Goal: Information Seeking & Learning: Compare options

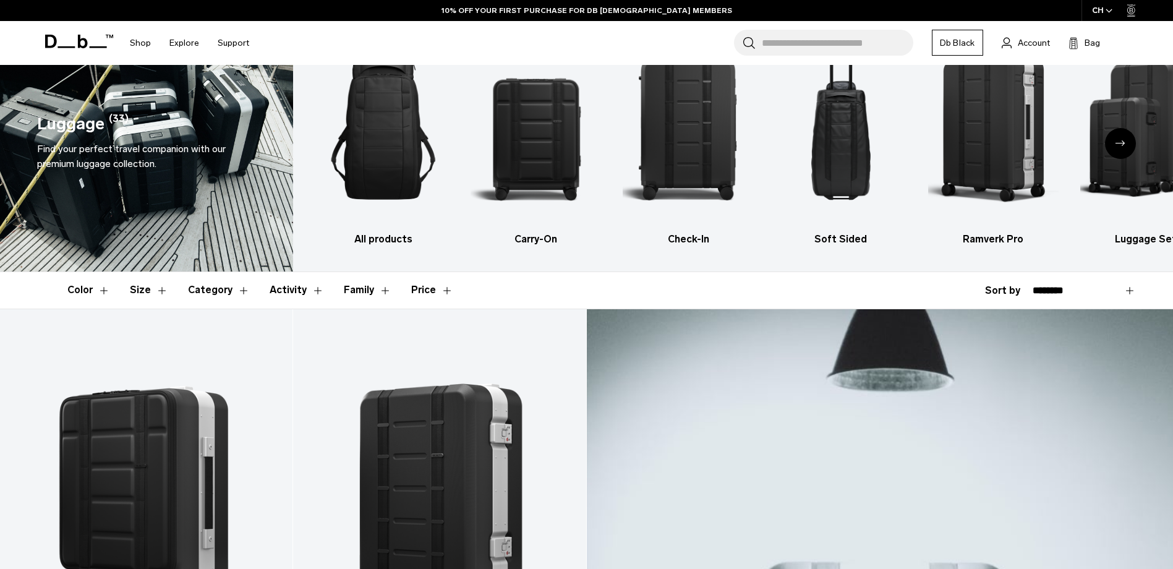
scroll to position [62, 0]
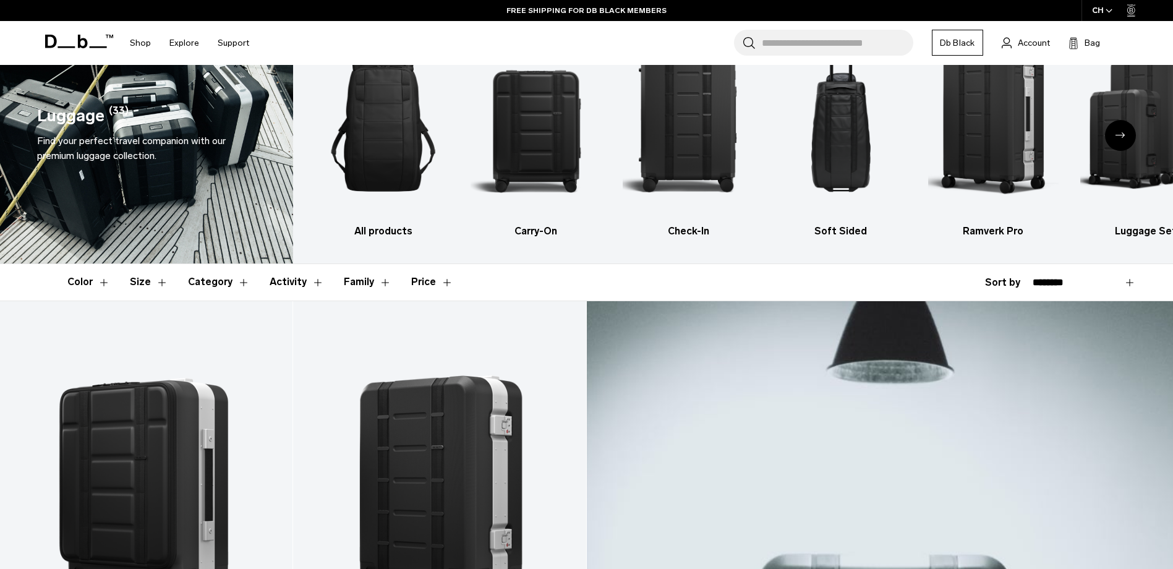
click at [364, 283] on button "Family" at bounding box center [368, 282] width 48 height 36
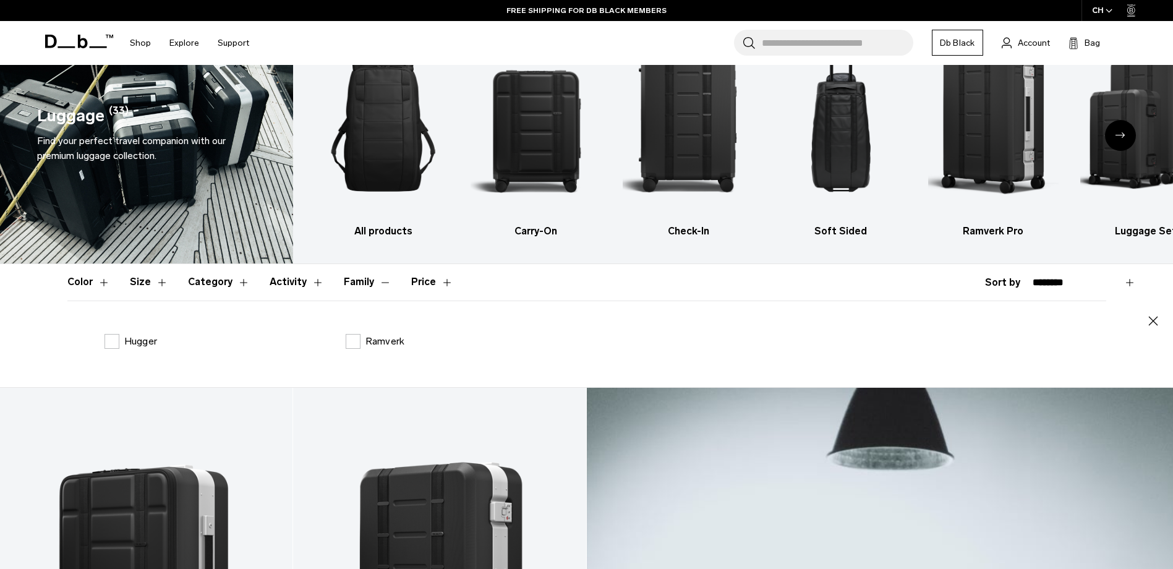
click at [357, 343] on label "Ramverk" at bounding box center [375, 341] width 59 height 15
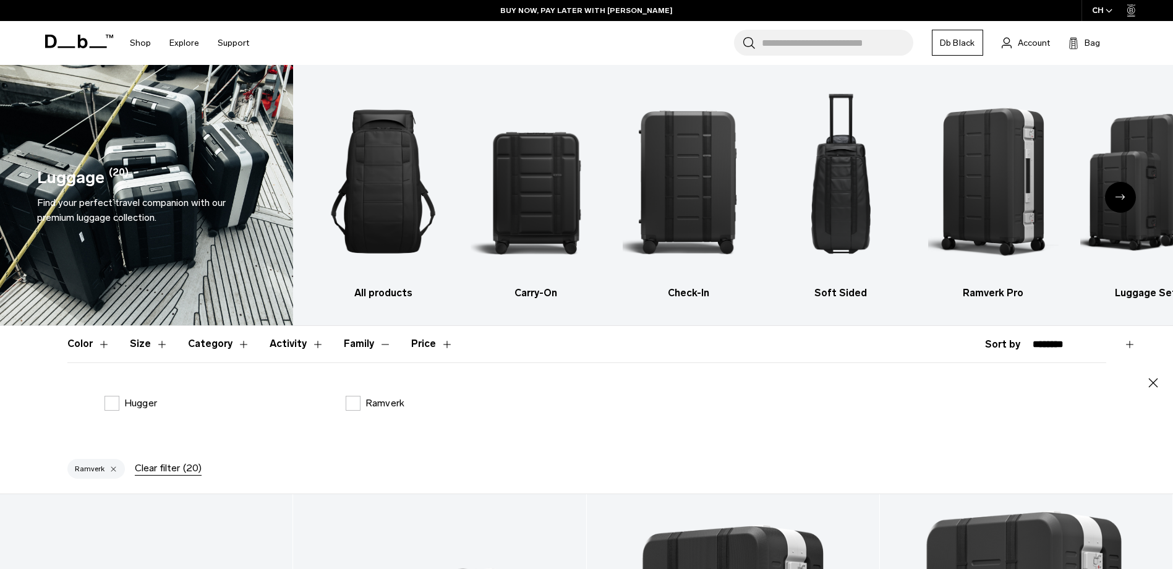
click at [845, 43] on input "Search for Bags, Luggage..." at bounding box center [837, 43] width 151 height 26
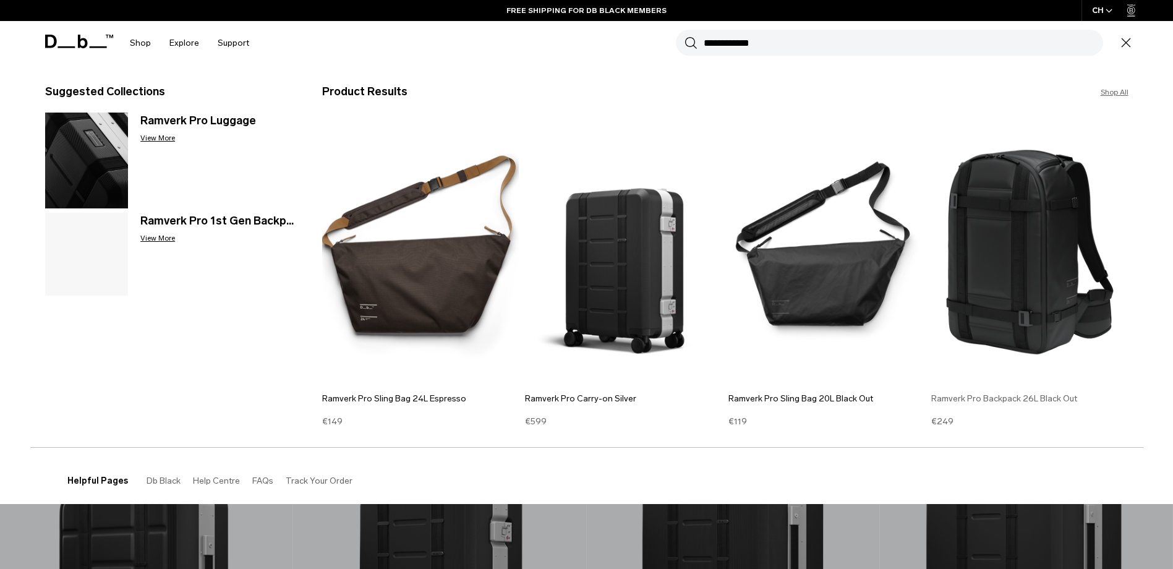
type input "**********"
click at [1013, 260] on img at bounding box center [1029, 251] width 197 height 265
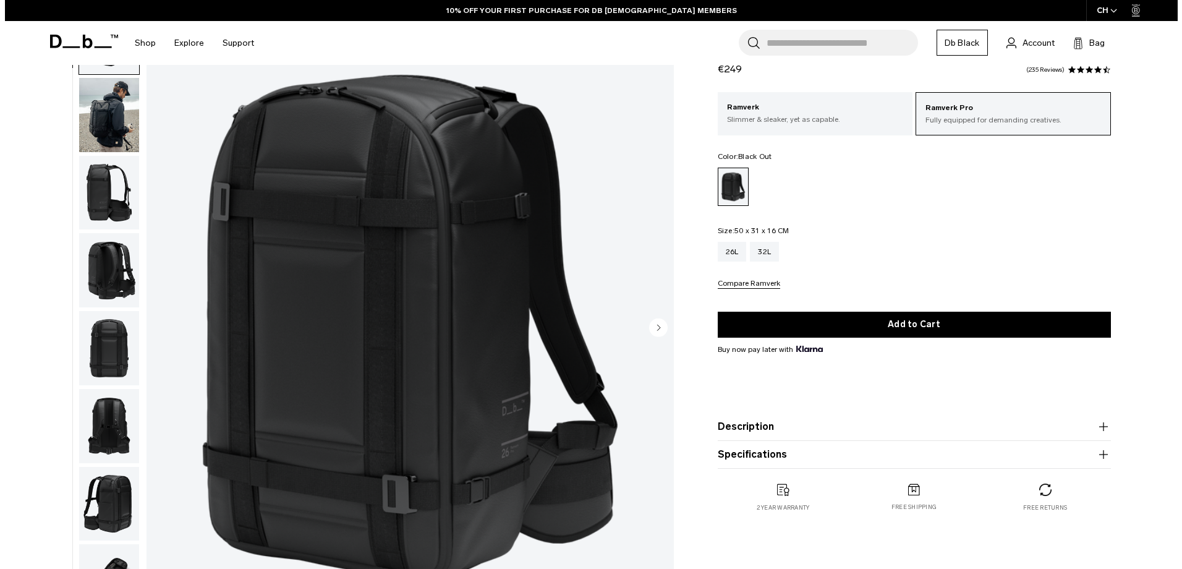
scroll to position [62, 0]
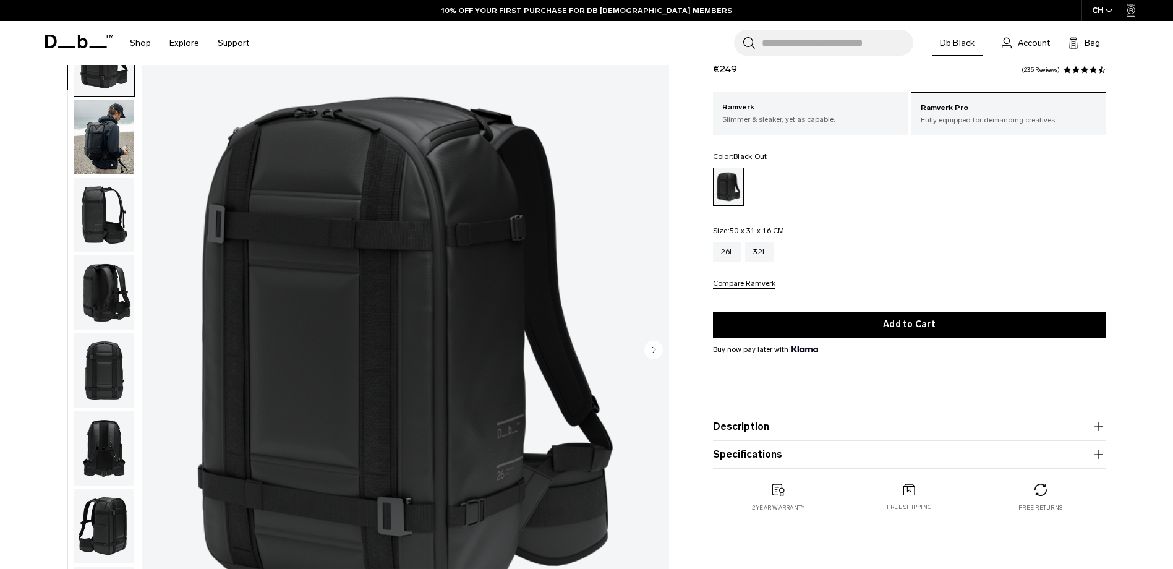
click at [604, 224] on img "1 / 13" at bounding box center [405, 351] width 527 height 659
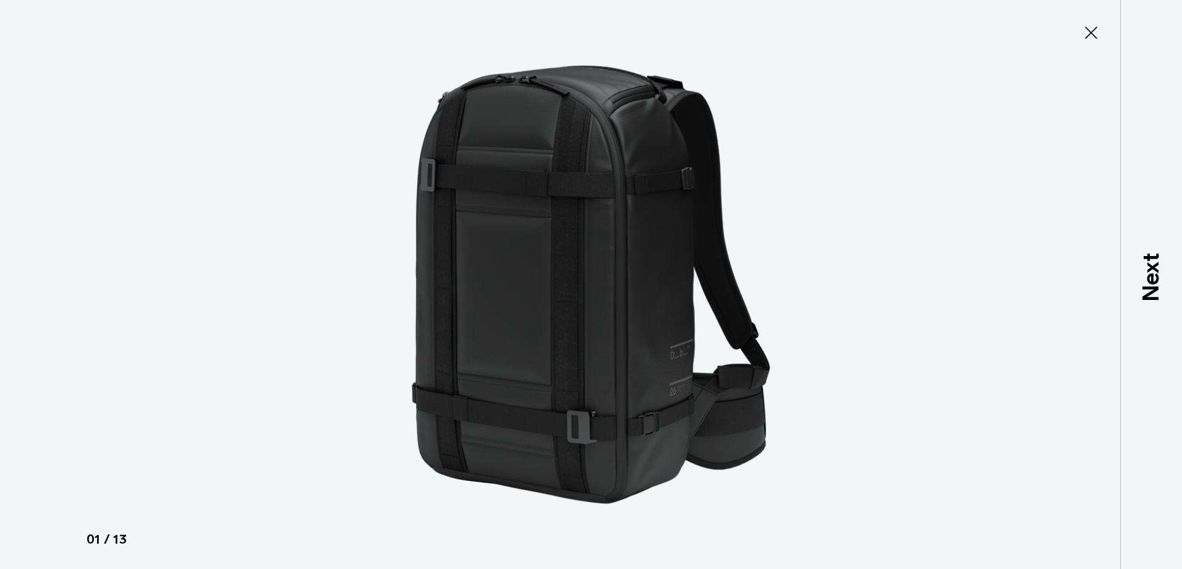
type button "Close"
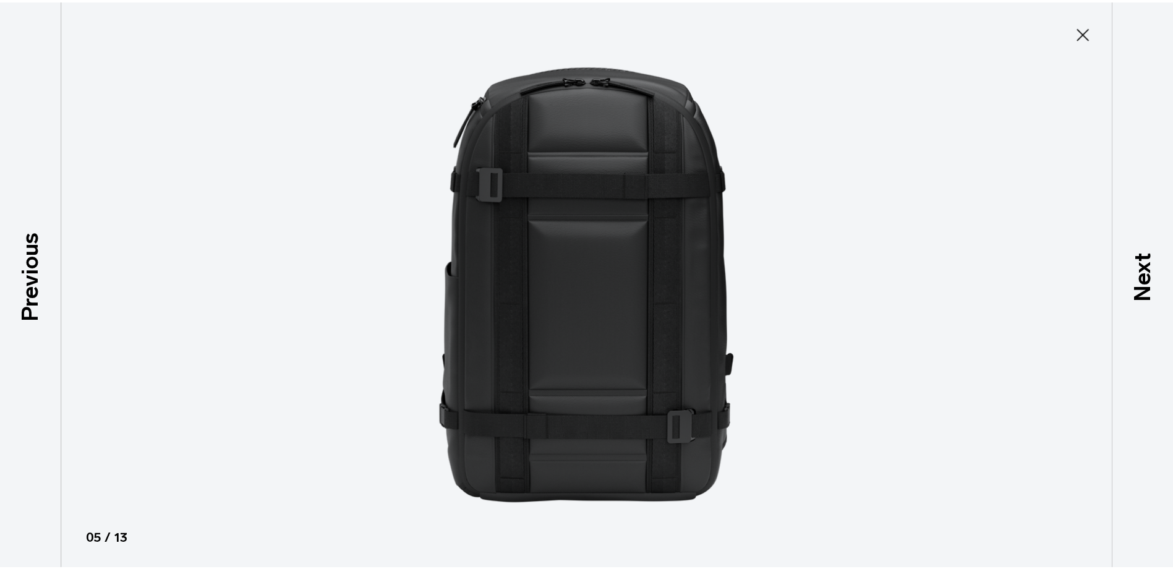
scroll to position [350, 0]
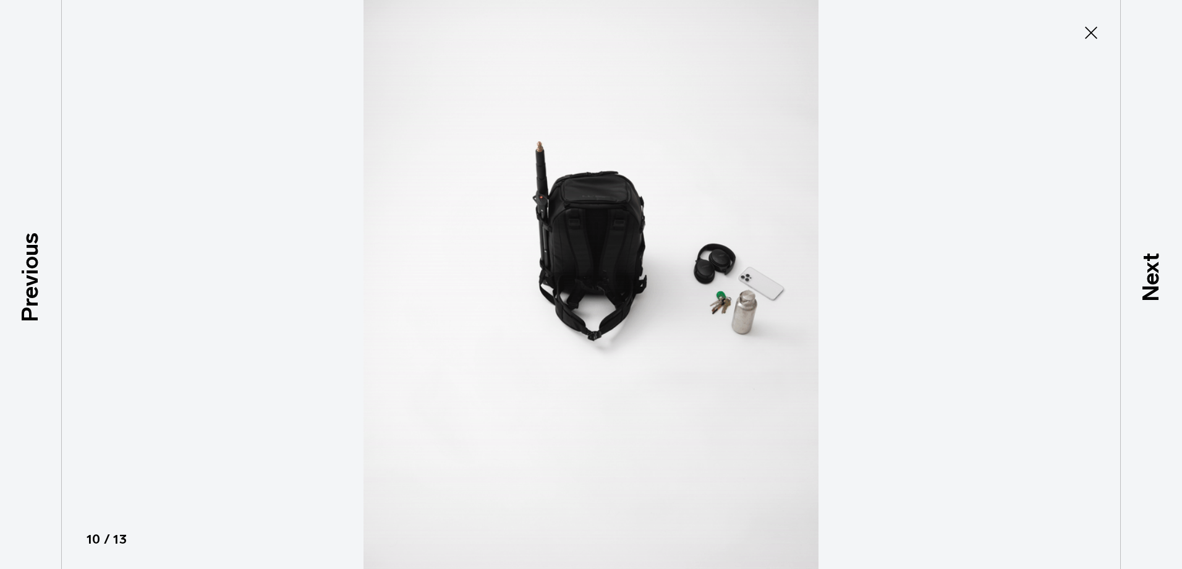
click at [1085, 30] on icon at bounding box center [1091, 33] width 20 height 20
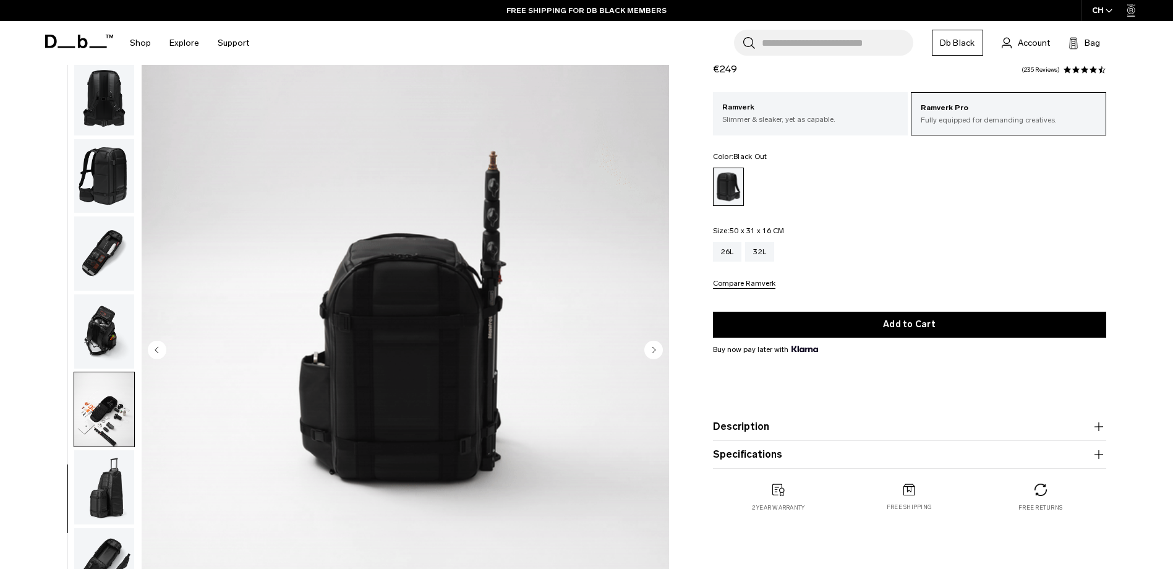
click at [801, 42] on input "Search for Bags, Luggage..." at bounding box center [837, 43] width 151 height 26
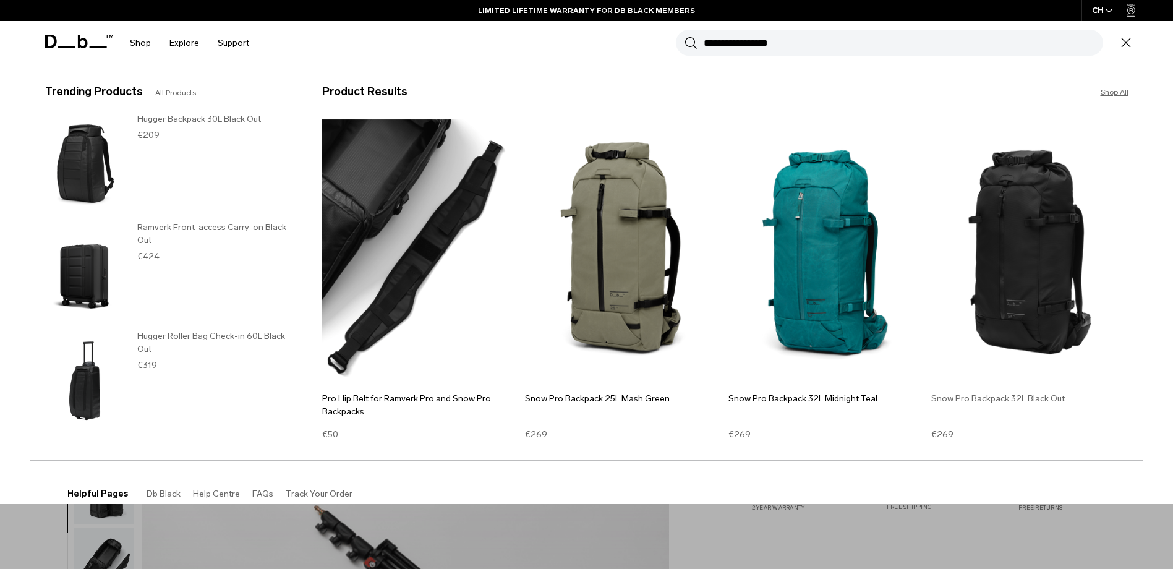
type input "**********"
click at [1013, 248] on img at bounding box center [1029, 251] width 197 height 265
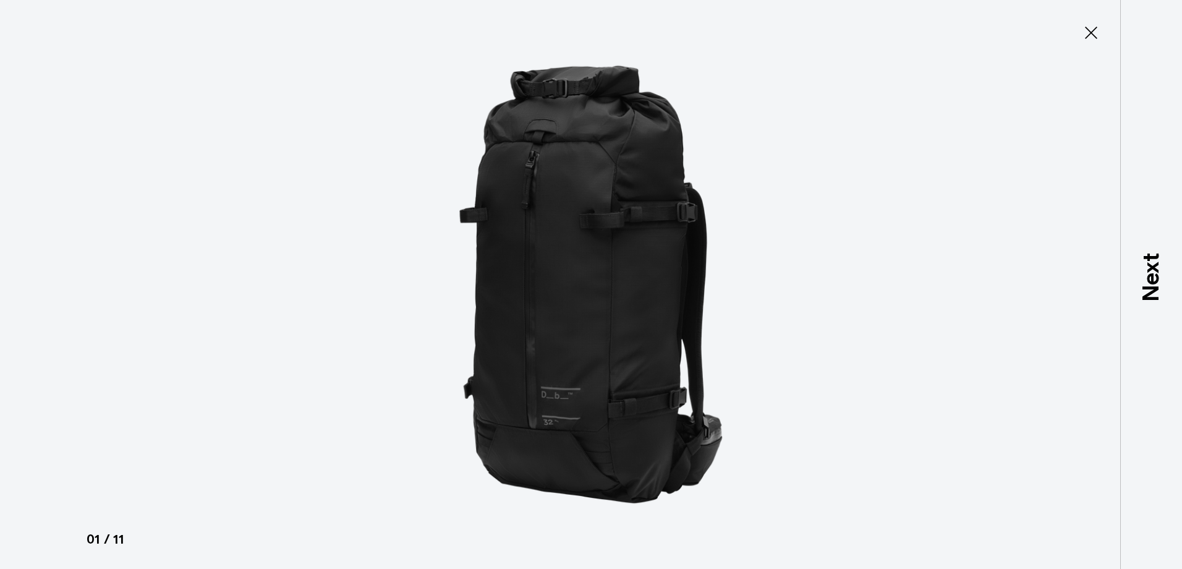
type button "Close"
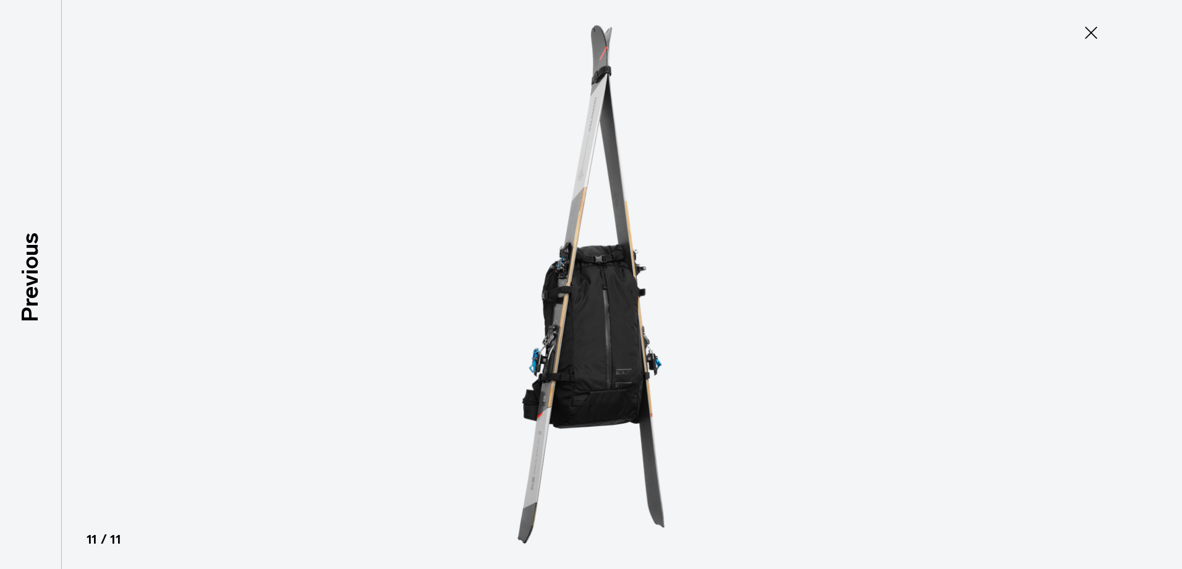
click at [1088, 32] on icon at bounding box center [1091, 33] width 20 height 20
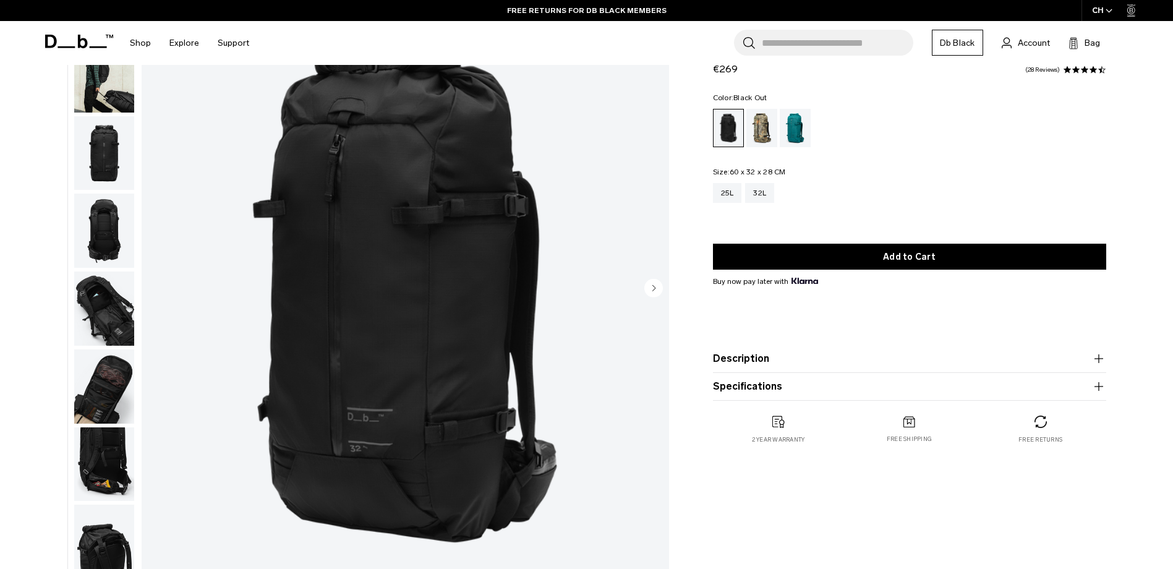
drag, startPoint x: 832, startPoint y: 22, endPoint x: 833, endPoint y: 35, distance: 13.0
click at [832, 25] on div "Search for Bags, Luggage... Search Close Trending Products All Products Hugger …" at bounding box center [695, 43] width 875 height 44
click at [832, 41] on input "Search for Bags, Luggage..." at bounding box center [837, 43] width 151 height 26
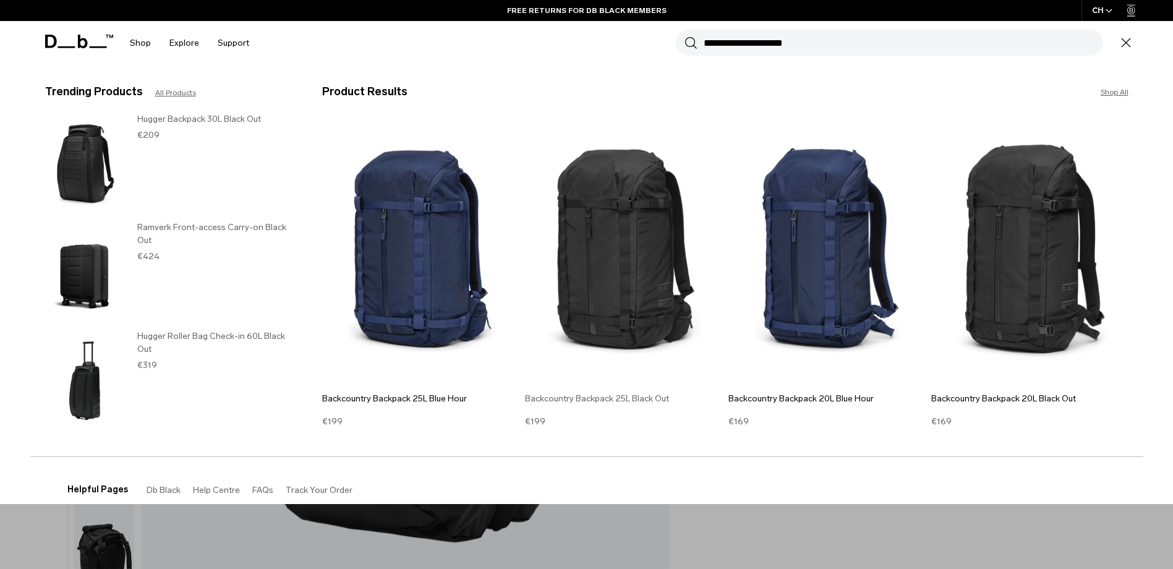
type input "**********"
click at [642, 265] on img at bounding box center [623, 251] width 197 height 265
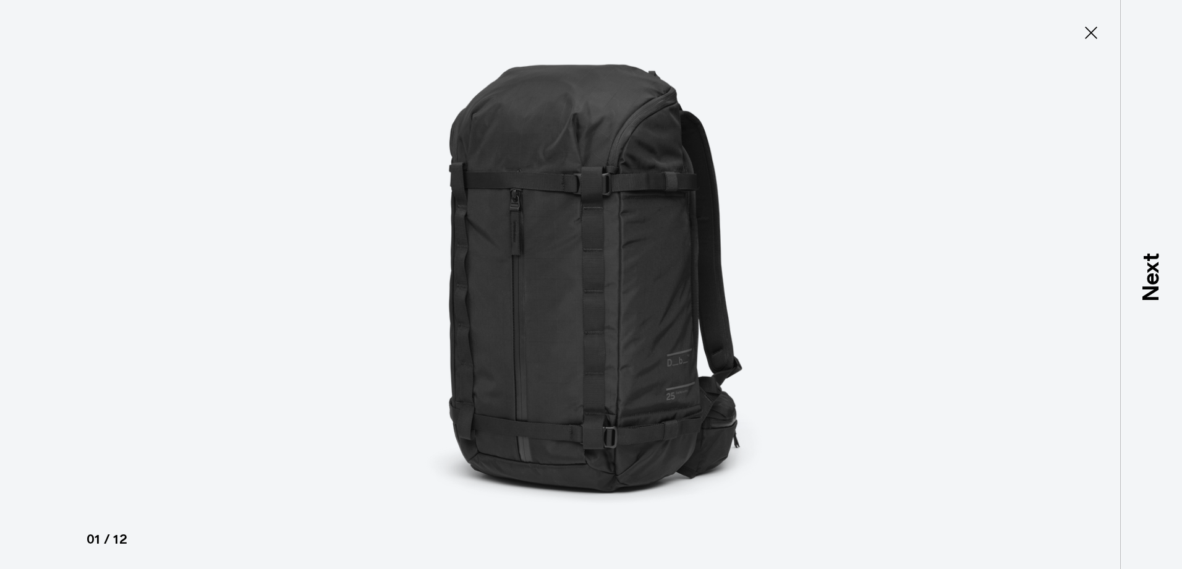
type button "Close"
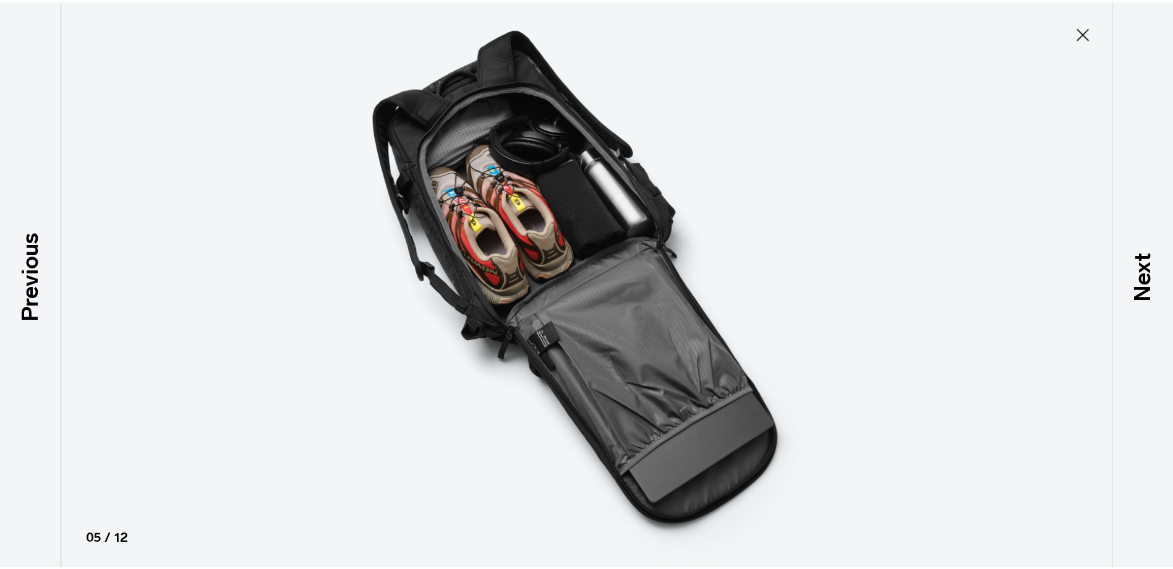
scroll to position [272, 0]
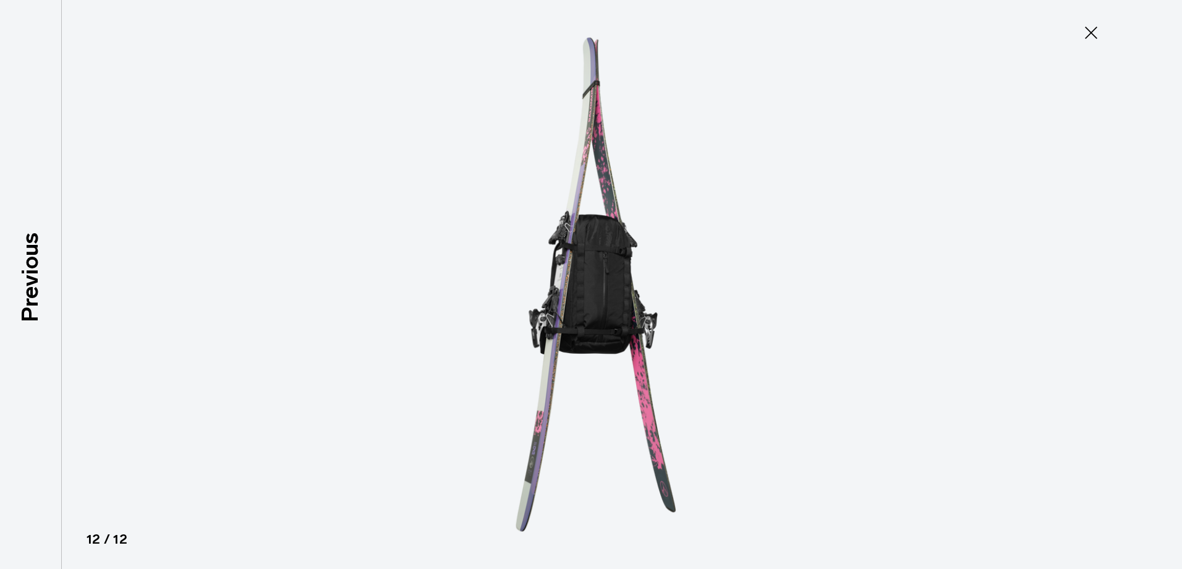
click at [1096, 33] on icon at bounding box center [1091, 33] width 20 height 20
